Goal: Task Accomplishment & Management: Manage account settings

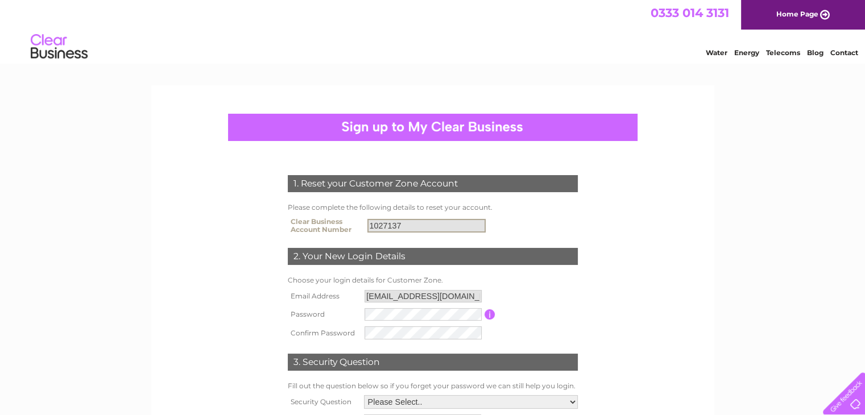
click at [415, 225] on input "1027137" at bounding box center [426, 226] width 118 height 14
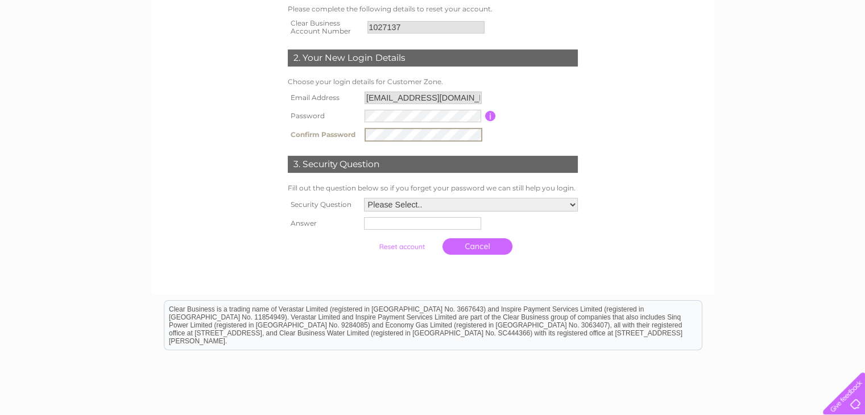
scroll to position [200, 0]
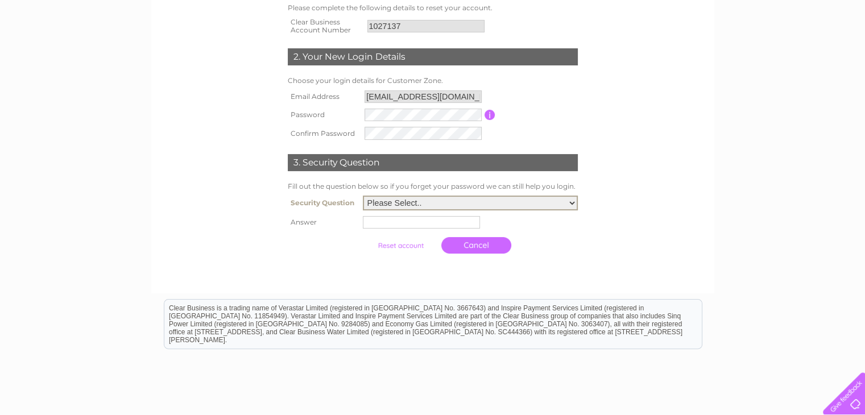
click at [569, 203] on select "Please Select.. In what town or city was your first job? In what town or city d…" at bounding box center [470, 203] width 215 height 15
select select "1"
click at [363, 196] on select "Please Select.. In what town or city was your first job? In what town or city d…" at bounding box center [470, 203] width 215 height 15
click at [398, 222] on input "text" at bounding box center [423, 222] width 118 height 14
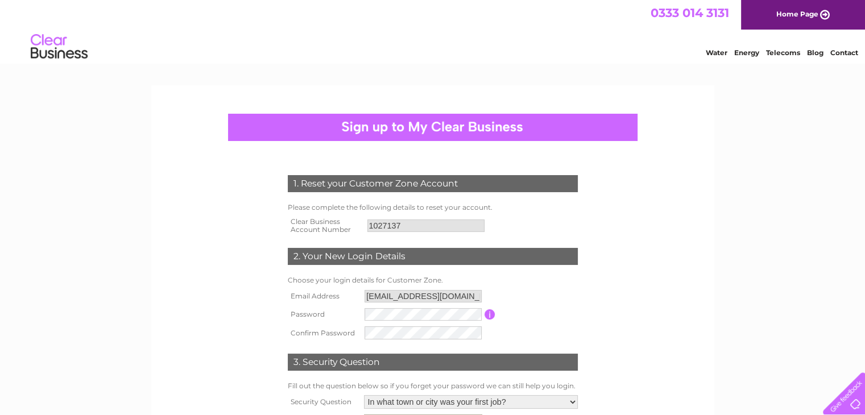
scroll to position [281, 0]
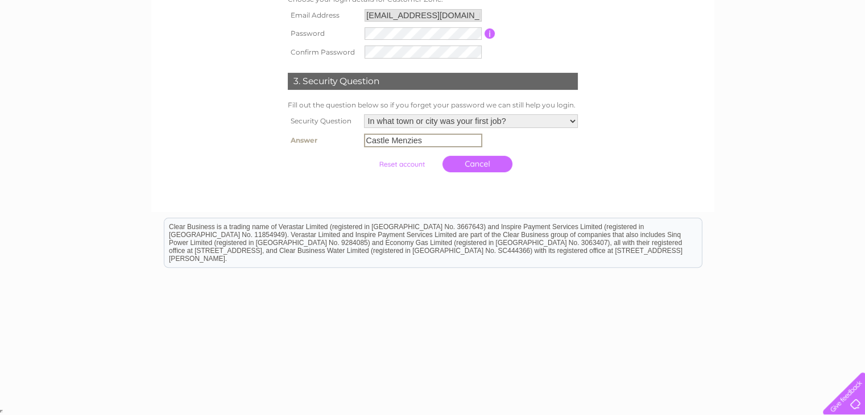
drag, startPoint x: 869, startPoint y: 200, endPoint x: 845, endPoint y: 32, distance: 168.9
type input "Castle Menzies"
click at [397, 164] on input "submit" at bounding box center [402, 164] width 70 height 16
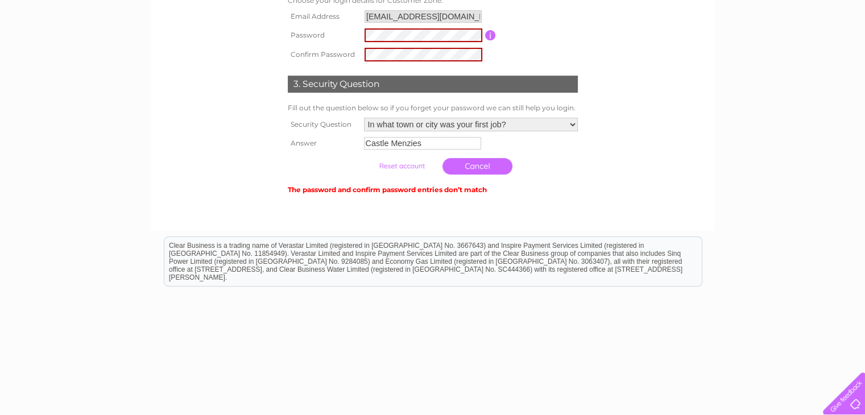
click at [416, 46] on td at bounding box center [423, 54] width 123 height 19
click at [492, 37] on input "button" at bounding box center [490, 35] width 11 height 10
click at [399, 167] on input "submit" at bounding box center [402, 166] width 70 height 16
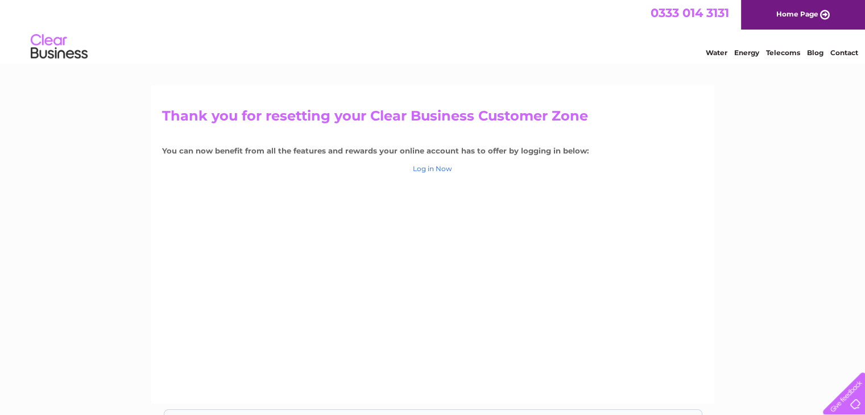
click at [431, 171] on link "Log in Now" at bounding box center [432, 168] width 39 height 9
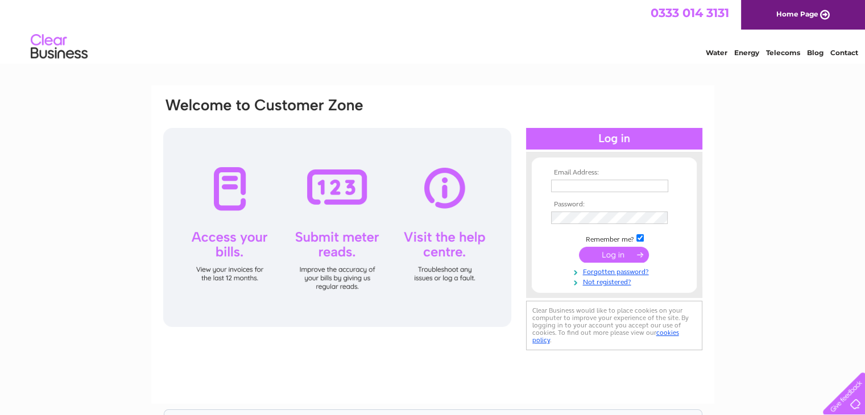
type input "manager@castlemenzies.org"
click at [605, 255] on input "submit" at bounding box center [614, 255] width 70 height 16
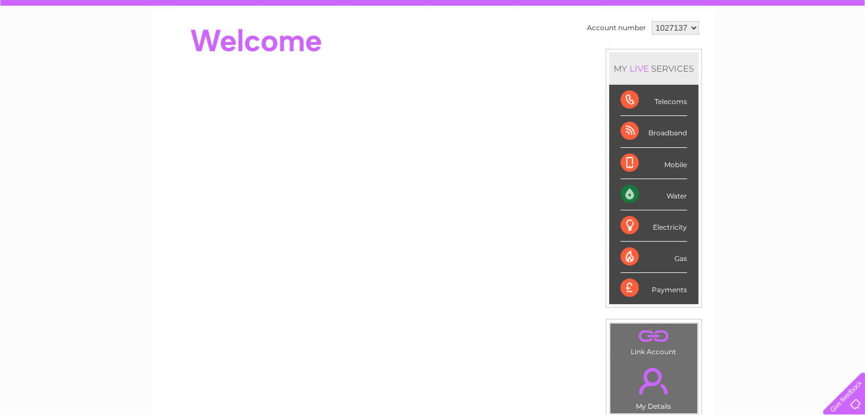
scroll to position [102, 0]
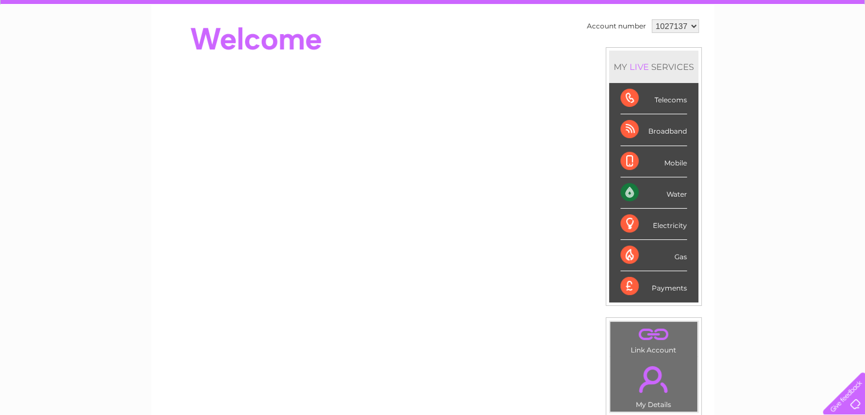
click at [628, 194] on div "Water" at bounding box center [654, 192] width 67 height 31
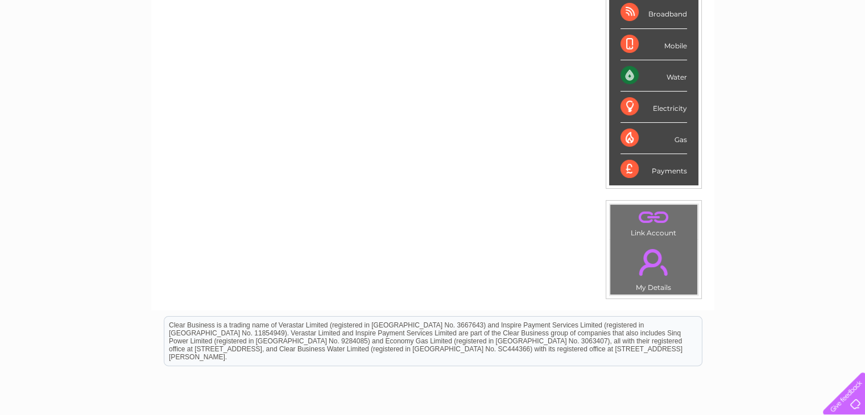
scroll to position [221, 0]
click at [650, 216] on link "." at bounding box center [653, 217] width 81 height 20
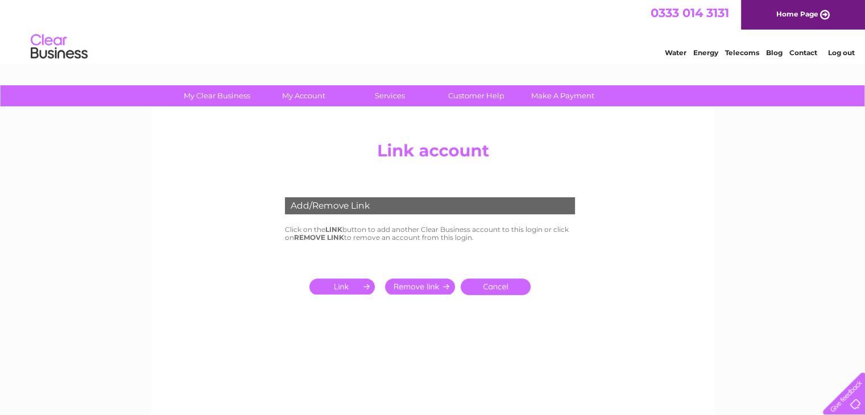
click at [489, 285] on link "Cancel" at bounding box center [496, 287] width 70 height 16
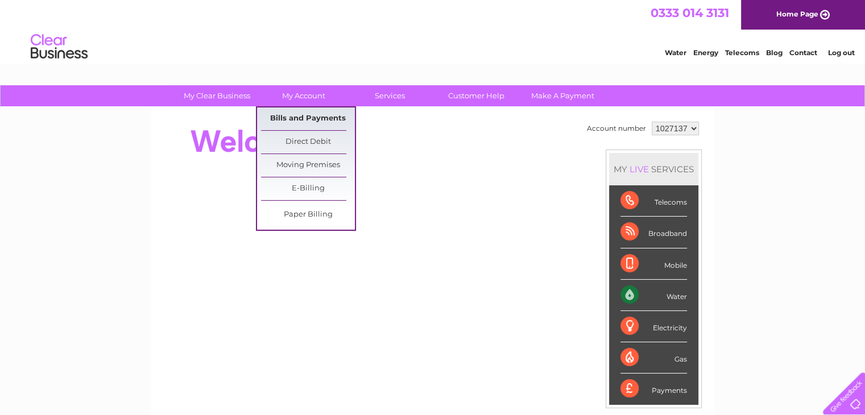
click at [307, 120] on link "Bills and Payments" at bounding box center [308, 119] width 94 height 23
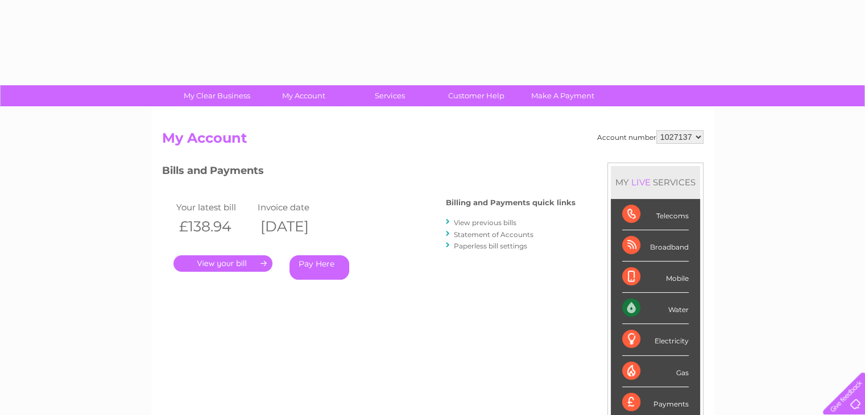
click at [325, 115] on div "Account number 1027137 My Account MY LIVE SERVICES Telecoms Broadband Mobile Wa…" at bounding box center [432, 296] width 563 height 377
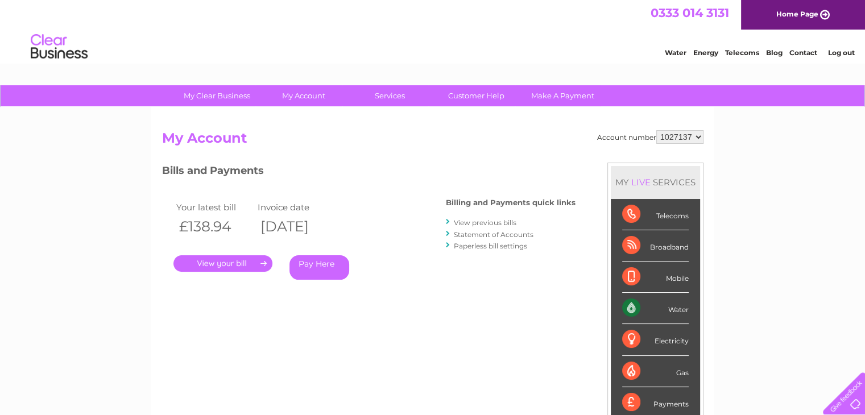
drag, startPoint x: 861, startPoint y: 200, endPoint x: 866, endPoint y: 288, distance: 88.3
click at [865, 288] on html "My Clear Business Login Details My Details My Preferences Link Account My Accou…" at bounding box center [432, 343] width 865 height 687
click at [464, 94] on link "Customer Help" at bounding box center [477, 95] width 94 height 21
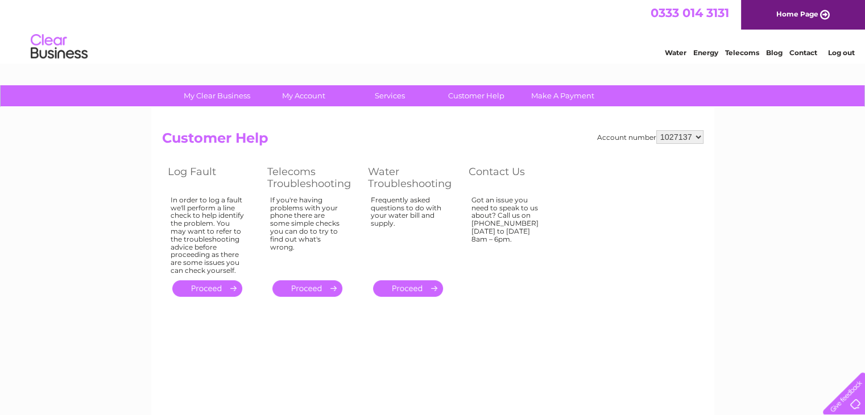
click at [410, 292] on link "." at bounding box center [408, 288] width 70 height 16
